Goal: Task Accomplishment & Management: Use online tool/utility

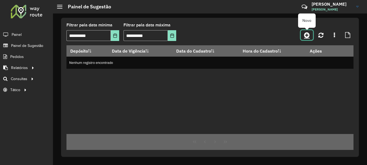
click at [306, 34] on icon at bounding box center [307, 35] width 6 height 6
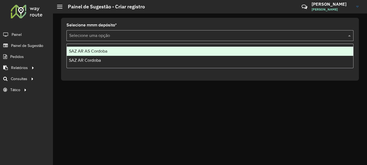
click at [110, 34] on input "text" at bounding box center [204, 36] width 271 height 6
click at [94, 51] on span "SAZ AR AS Córdoba" at bounding box center [88, 51] width 38 height 5
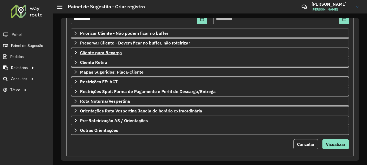
scroll to position [94, 0]
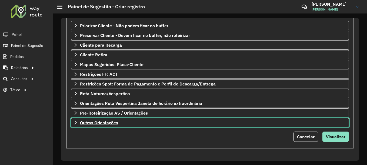
click at [109, 125] on span "Outras Orientações" at bounding box center [99, 123] width 38 height 4
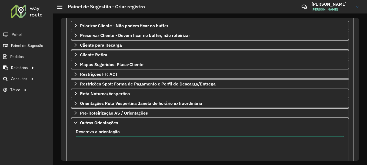
click at [101, 147] on textarea "Descreva a orientação" at bounding box center [210, 160] width 268 height 46
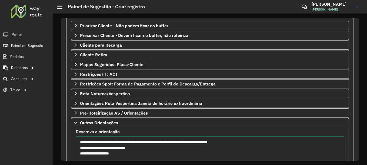
click at [82, 149] on textarea "**********" at bounding box center [210, 160] width 268 height 46
drag, startPoint x: 80, startPoint y: 148, endPoint x: 111, endPoint y: 147, distance: 31.4
click at [111, 147] on textarea "**********" at bounding box center [210, 160] width 268 height 46
click at [80, 156] on textarea "**********" at bounding box center [210, 160] width 268 height 46
paste textarea "**********"
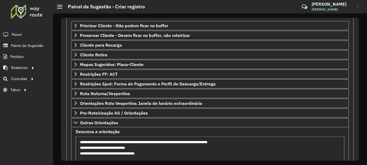
drag, startPoint x: 162, startPoint y: 154, endPoint x: 75, endPoint y: 146, distance: 87.8
click at [75, 146] on formly-field "**********" at bounding box center [209, 158] width 275 height 57
click at [80, 144] on textarea "**********" at bounding box center [210, 160] width 268 height 46
click at [79, 146] on textarea "**********" at bounding box center [210, 160] width 268 height 46
click at [80, 153] on textarea "**********" at bounding box center [210, 160] width 268 height 46
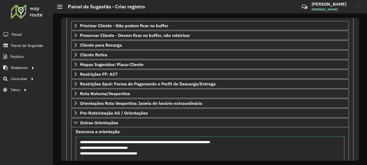
drag, startPoint x: 162, startPoint y: 153, endPoint x: 76, endPoint y: 142, distance: 86.5
click at [76, 142] on textarea "**********" at bounding box center [210, 160] width 268 height 46
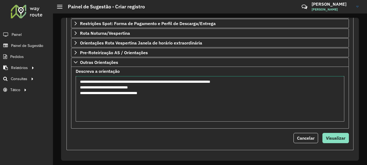
scroll to position [156, 0]
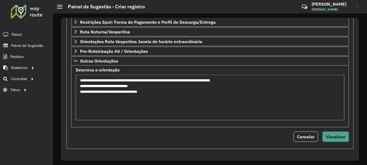
type textarea "**********"
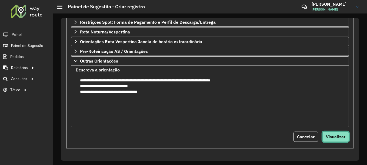
click at [340, 136] on span "Visualizar" at bounding box center [335, 136] width 19 height 5
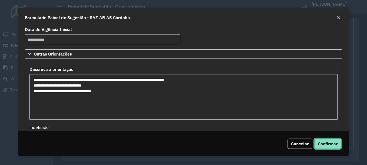
click at [330, 143] on span "Confirmar" at bounding box center [327, 143] width 20 height 5
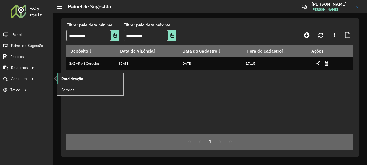
click at [75, 78] on span "Roteirização" at bounding box center [72, 79] width 22 height 6
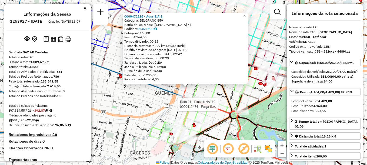
select select "**********"
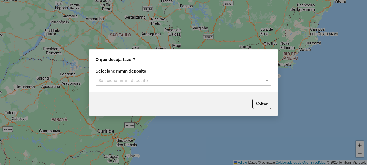
click at [146, 81] on input "text" at bounding box center [177, 80] width 159 height 6
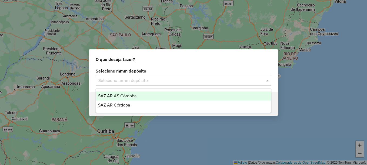
click at [124, 95] on span "SAZ AR AS Córdoba" at bounding box center [117, 96] width 38 height 5
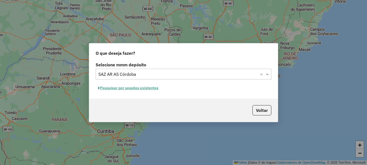
click at [123, 90] on font "Pesquisar por sessões existentes" at bounding box center [129, 88] width 58 height 5
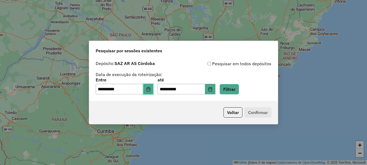
click at [150, 90] on icon "Elija la fecha" at bounding box center [148, 89] width 4 height 4
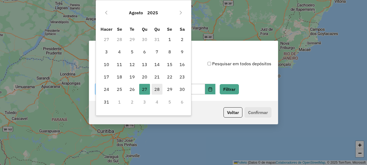
click at [156, 90] on font "28" at bounding box center [156, 89] width 5 height 6
type input "**********"
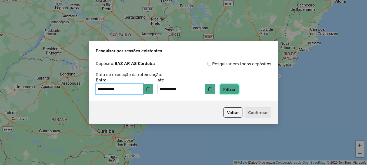
click at [235, 87] on button "Filtrar" at bounding box center [228, 89] width 19 height 10
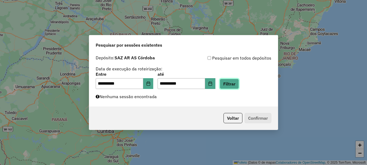
click at [239, 86] on button "Filtrar" at bounding box center [228, 84] width 19 height 10
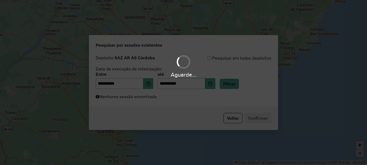
click at [239, 85] on div "Aguarde..." at bounding box center [183, 82] width 367 height 165
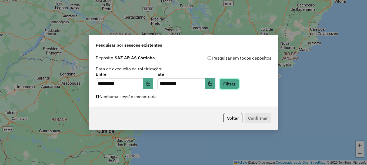
click at [239, 85] on button "Filtrar" at bounding box center [228, 84] width 19 height 10
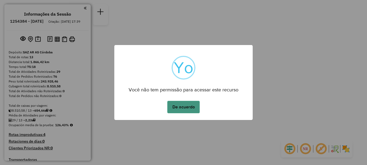
click at [185, 106] on button "De acuerdo" at bounding box center [183, 107] width 32 height 12
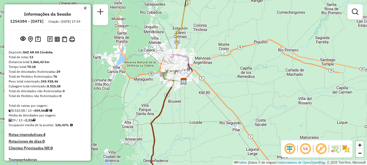
drag, startPoint x: 177, startPoint y: 121, endPoint x: 173, endPoint y: 61, distance: 60.1
click at [173, 62] on div "Janela de atendimento Grade de atendimento Capacidade Transportadoras Veículos …" at bounding box center [183, 82] width 367 height 165
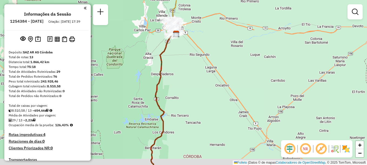
drag, startPoint x: 178, startPoint y: 120, endPoint x: 184, endPoint y: 90, distance: 30.3
click at [183, 92] on div "Janela de atendimento Grade de atendimento Capacidade Transportadoras Veículos …" at bounding box center [183, 82] width 367 height 165
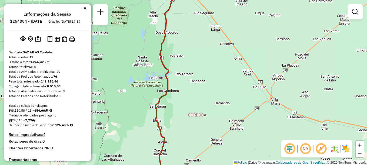
drag, startPoint x: 184, startPoint y: 118, endPoint x: 194, endPoint y: 59, distance: 60.5
click at [194, 59] on div "Janela de atendimento Grade de atendimento Capacidade Transportadoras Veículos …" at bounding box center [183, 82] width 367 height 165
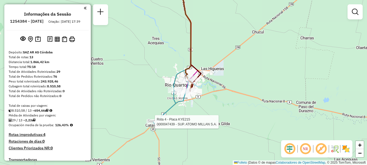
select select "**********"
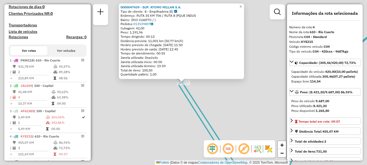
scroll to position [268, 0]
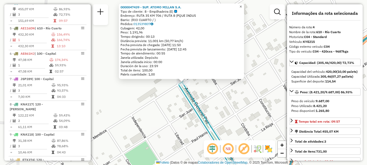
click at [242, 5] on span "×" at bounding box center [240, 6] width 2 height 5
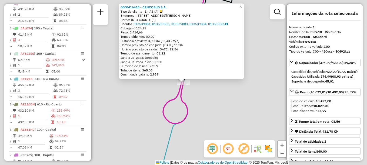
scroll to position [192, 0]
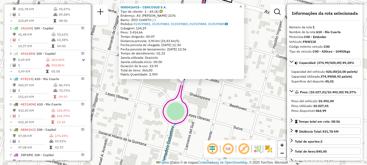
click at [242, 4] on span "×" at bounding box center [240, 6] width 2 height 5
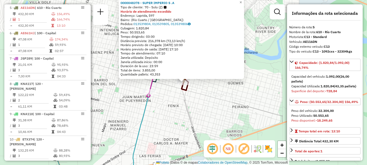
scroll to position [294, 0]
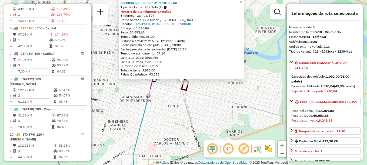
click at [198, 116] on div "0000048378 - SUPER IMPERIO S . Un Tipo de cliente: 70 - Solo (Z) Horário de ate…" at bounding box center [183, 82] width 367 height 165
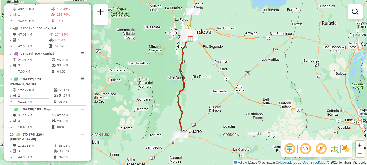
drag, startPoint x: 204, startPoint y: 63, endPoint x: 185, endPoint y: 109, distance: 49.9
click at [185, 109] on div "Janela de atendimento Grade de atendimento Capacidade Transportadoras Veículos …" at bounding box center [183, 82] width 367 height 165
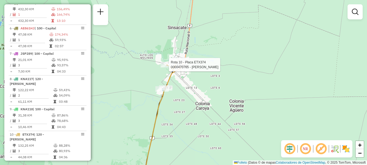
select select "**********"
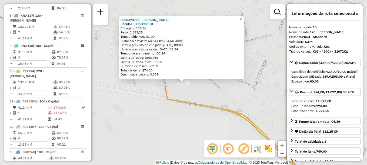
scroll to position [375, 0]
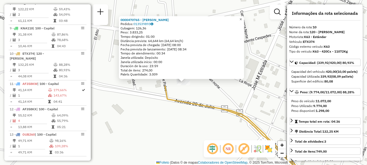
click at [242, 19] on span "×" at bounding box center [240, 19] width 2 height 5
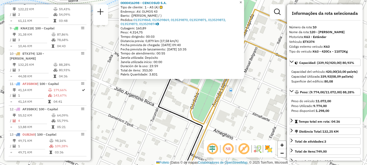
click at [242, 0] on span "×" at bounding box center [240, 2] width 2 height 5
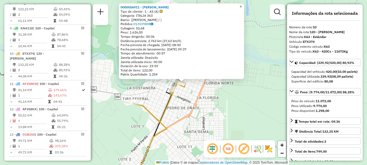
click at [242, 4] on span "×" at bounding box center [240, 6] width 2 height 5
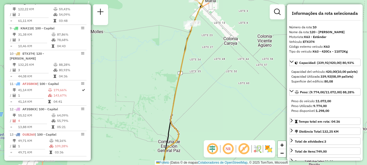
drag, startPoint x: 208, startPoint y: 40, endPoint x: 191, endPoint y: 76, distance: 39.6
click at [191, 76] on div "Janela de atendimento Grade de atendimento Capacidade Transportadoras Veículos …" at bounding box center [183, 82] width 367 height 165
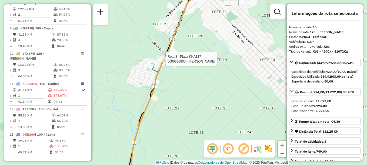
click at [165, 62] on div at bounding box center [163, 58] width 13 height 5
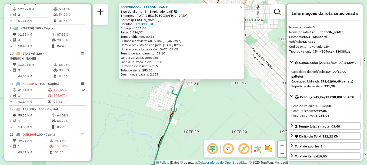
scroll to position [370, 0]
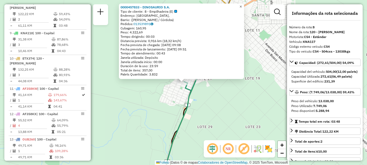
click at [242, 5] on span "×" at bounding box center [240, 6] width 2 height 5
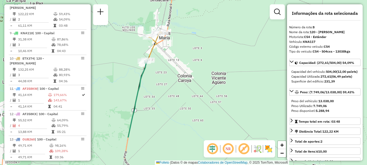
drag, startPoint x: 137, startPoint y: 125, endPoint x: 169, endPoint y: 62, distance: 70.8
click at [166, 69] on div "Janela de atendimento Grade de atendimento Capacidade Transportadoras Veículos …" at bounding box center [183, 82] width 367 height 165
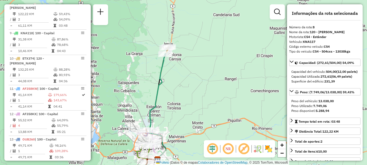
drag, startPoint x: 163, startPoint y: 123, endPoint x: 175, endPoint y: 60, distance: 64.0
click at [175, 62] on div "Janela de atendimento Grade de atendimento Capacidade Transportadoras Veículos …" at bounding box center [183, 82] width 367 height 165
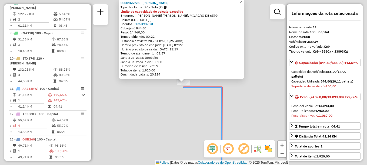
scroll to position [375, 0]
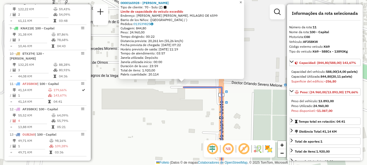
click at [242, 2] on link "×" at bounding box center [240, 2] width 6 height 6
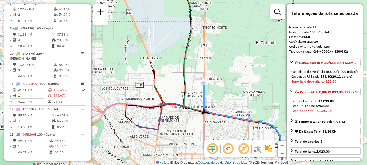
drag, startPoint x: 158, startPoint y: 98, endPoint x: 187, endPoint y: 79, distance: 35.4
click at [187, 79] on div "Janela de atendimento Grade de atendimento Capacidade Transportadoras Veículos …" at bounding box center [183, 82] width 367 height 165
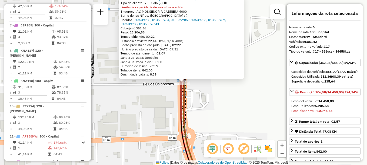
scroll to position [319, 0]
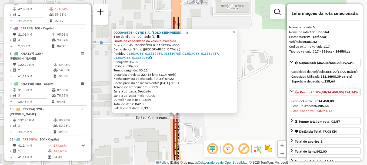
drag, startPoint x: 254, startPoint y: 62, endPoint x: 251, endPoint y: 75, distance: 13.0
click at [251, 75] on div "0000046598 - CYRE S.A. (SOLO SIEMPRE!!!!!!!!!!) Tipo de cliente: 70 - Solo (Z) …" at bounding box center [183, 82] width 367 height 165
click at [235, 30] on span "×" at bounding box center [233, 32] width 2 height 5
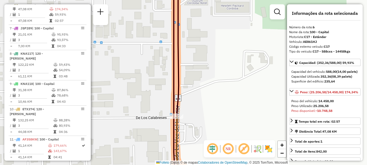
drag, startPoint x: 189, startPoint y: 83, endPoint x: 209, endPoint y: 22, distance: 64.8
click at [208, 24] on div "Janela de atendimento Grade de atendimento Capacidade Transportadoras Veículos …" at bounding box center [183, 82] width 367 height 165
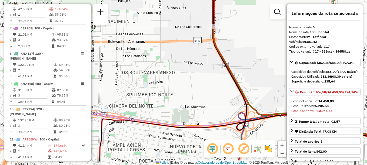
drag, startPoint x: 178, startPoint y: 82, endPoint x: 199, endPoint y: 63, distance: 28.3
click at [198, 64] on div "Janela de atendimento Grade de atendimento Capacidade Transportadoras Veículos …" at bounding box center [183, 82] width 367 height 165
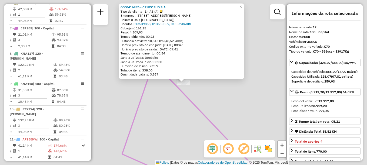
scroll to position [375, 0]
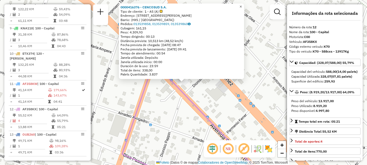
click at [242, 6] on span "×" at bounding box center [240, 6] width 2 height 5
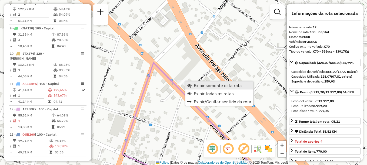
click at [219, 87] on span "Exibir somente esta rota" at bounding box center [218, 85] width 48 height 4
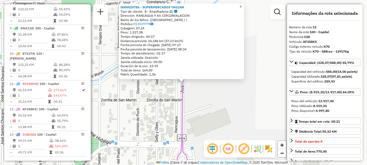
click at [242, 5] on span "×" at bounding box center [240, 6] width 2 height 5
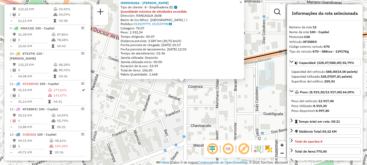
click at [242, 3] on span "×" at bounding box center [240, 2] width 2 height 5
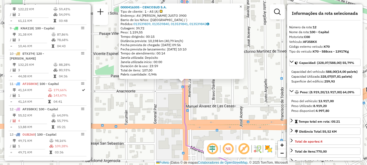
click at [242, 5] on span "×" at bounding box center [240, 6] width 2 height 5
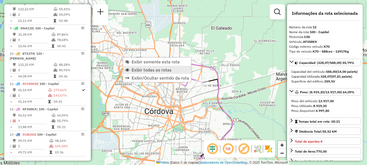
click at [139, 70] on span "Exibir todas as rotas" at bounding box center [151, 70] width 40 height 4
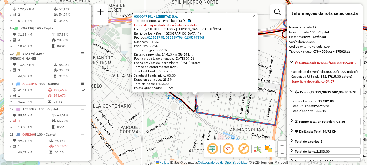
click at [255, 14] on span "×" at bounding box center [254, 15] width 2 height 5
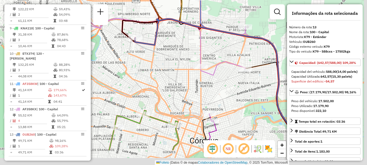
drag, startPoint x: 186, startPoint y: 103, endPoint x: 158, endPoint y: 69, distance: 44.2
click at [158, 69] on div "Janela de atendimento Grade de atendimento Capacidade Transportadoras Veículos …" at bounding box center [183, 82] width 367 height 165
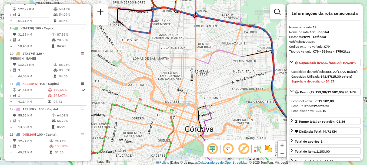
drag, startPoint x: 194, startPoint y: 97, endPoint x: 187, endPoint y: 60, distance: 37.8
click at [187, 61] on div "Janela de atendimento Grade de atendimento Capacidade Transportadoras Veículos …" at bounding box center [183, 82] width 367 height 165
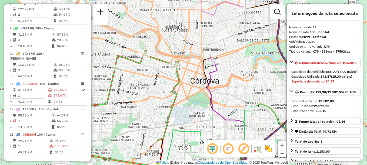
drag, startPoint x: 222, startPoint y: 98, endPoint x: 219, endPoint y: 64, distance: 34.6
click at [217, 76] on div "Janela de atendimento Grade de atendimento Capacidade Transportadoras Veículos …" at bounding box center [183, 82] width 367 height 165
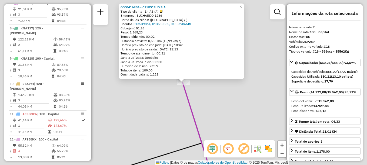
scroll to position [344, 0]
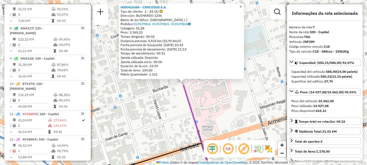
click at [242, 4] on span "×" at bounding box center [240, 6] width 2 height 5
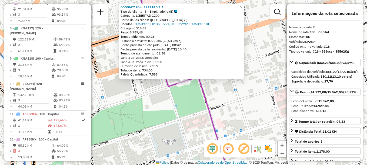
click at [242, 5] on span "×" at bounding box center [240, 6] width 2 height 5
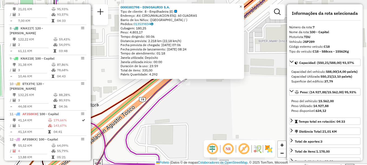
click at [242, 5] on span "×" at bounding box center [240, 6] width 2 height 5
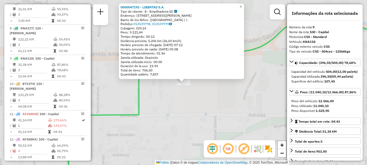
scroll to position [375, 0]
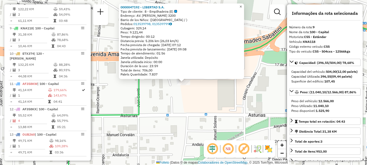
click at [242, 6] on span "×" at bounding box center [240, 6] width 2 height 5
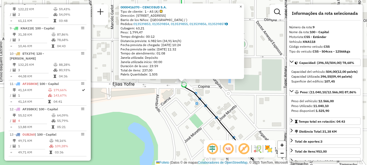
click at [242, 4] on span "×" at bounding box center [240, 6] width 2 height 5
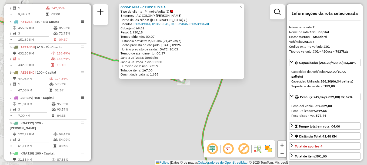
scroll to position [218, 0]
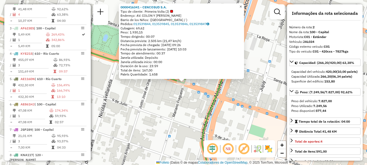
click at [242, 4] on span "×" at bounding box center [240, 6] width 2 height 5
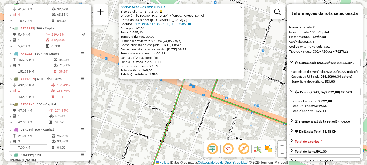
click at [242, 5] on span "×" at bounding box center [240, 6] width 2 height 5
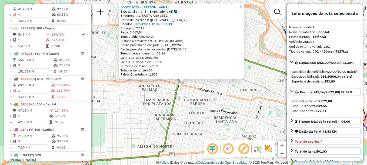
click at [242, 5] on span "×" at bounding box center [240, 6] width 2 height 5
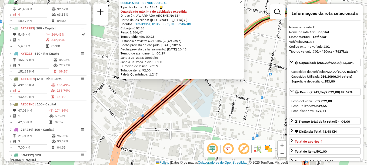
click at [242, 2] on span "×" at bounding box center [240, 2] width 2 height 5
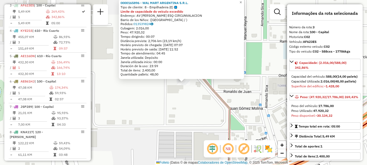
scroll to position [243, 0]
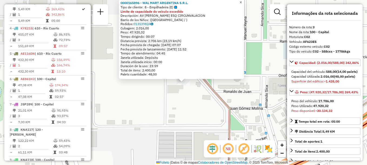
click at [242, 2] on span "×" at bounding box center [240, 2] width 2 height 5
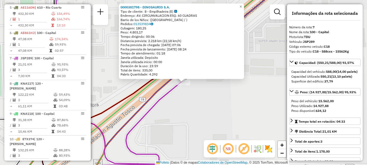
scroll to position [344, 0]
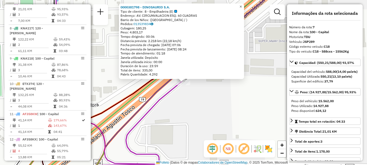
click at [242, 6] on span "×" at bounding box center [240, 6] width 2 height 5
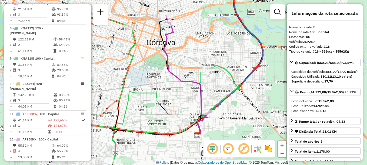
drag, startPoint x: 185, startPoint y: 74, endPoint x: 187, endPoint y: 110, distance: 36.2
click at [187, 112] on div "Janela de atendimento Grade de atendimento Capacidade Transportadoras Veículos …" at bounding box center [183, 82] width 367 height 165
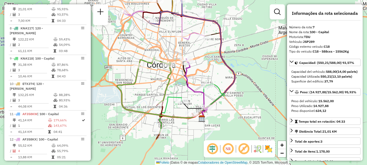
drag, startPoint x: 245, startPoint y: 83, endPoint x: 232, endPoint y: 40, distance: 44.0
click at [232, 40] on div "Janela de atendimento Grade de atendimento Capacidade Transportadoras Veículos …" at bounding box center [183, 82] width 367 height 165
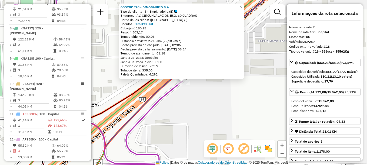
click at [242, 5] on span "×" at bounding box center [240, 6] width 2 height 5
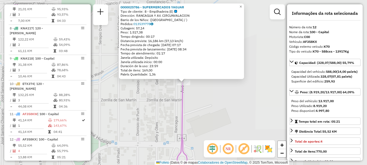
scroll to position [375, 0]
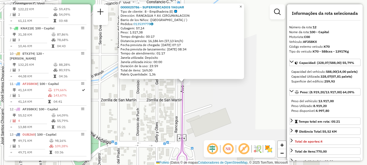
click at [242, 5] on span "×" at bounding box center [240, 6] width 2 height 5
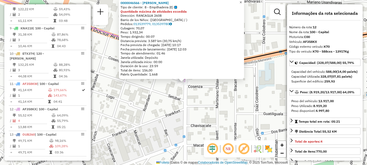
click at [242, 1] on span "×" at bounding box center [240, 2] width 2 height 5
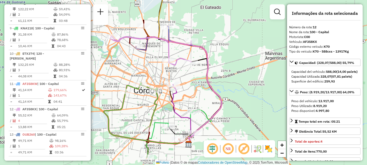
drag, startPoint x: 188, startPoint y: 112, endPoint x: 199, endPoint y: 93, distance: 22.0
click at [199, 93] on div "Janela de atendimento Grade de atendimento Capacidade Transportadoras Veículos …" at bounding box center [183, 82] width 367 height 165
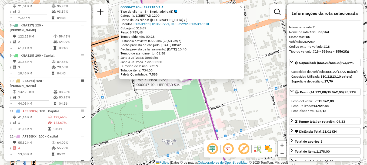
scroll to position [344, 0]
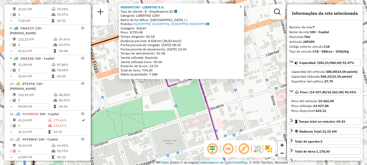
click at [242, 6] on span "×" at bounding box center [240, 6] width 2 height 5
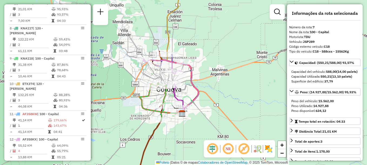
drag, startPoint x: 201, startPoint y: 91, endPoint x: 213, endPoint y: 65, distance: 28.4
click at [198, 65] on icon at bounding box center [190, 87] width 16 height 51
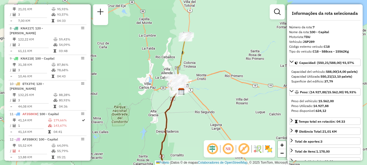
drag, startPoint x: 187, startPoint y: 113, endPoint x: 180, endPoint y: 68, distance: 45.7
click at [180, 70] on div "Janela de atendimento Grade de atendimento Capacidade Transportadoras Veículos …" at bounding box center [183, 82] width 367 height 165
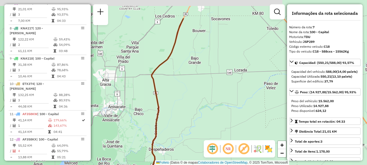
drag, startPoint x: 197, startPoint y: 84, endPoint x: 178, endPoint y: 145, distance: 64.0
click at [178, 144] on div "Janela de atendimento Grade de atendimento Capacidade Transportadoras Veículos …" at bounding box center [183, 82] width 367 height 165
